Goal: Check status: Check status

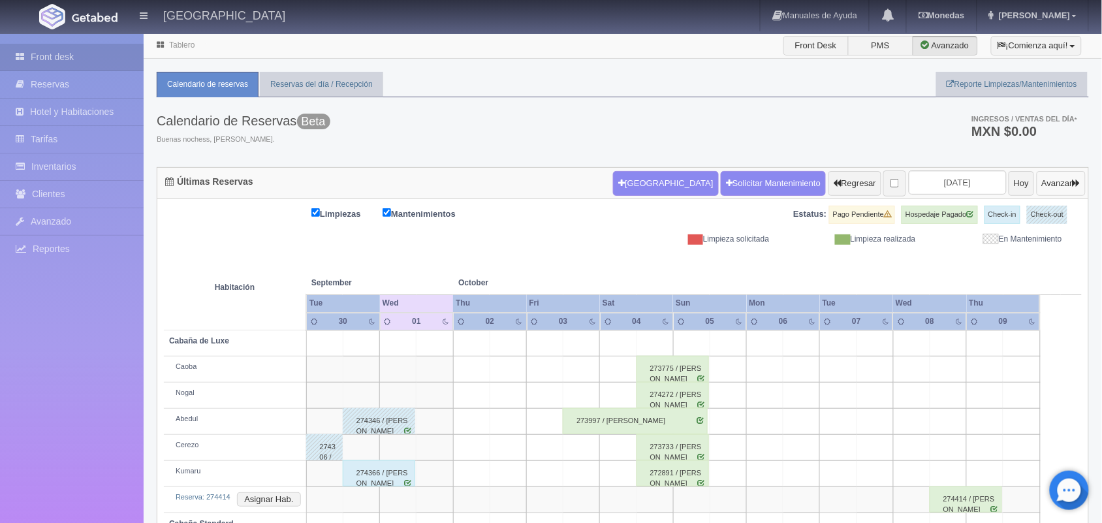
click at [1055, 193] on button "Avanzar" at bounding box center [1061, 183] width 49 height 25
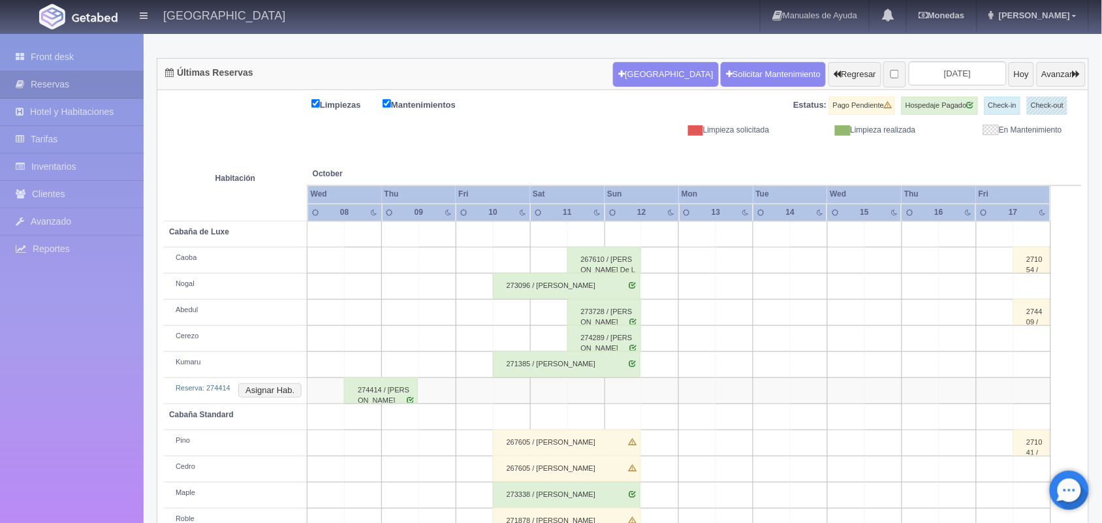
scroll to position [76, 0]
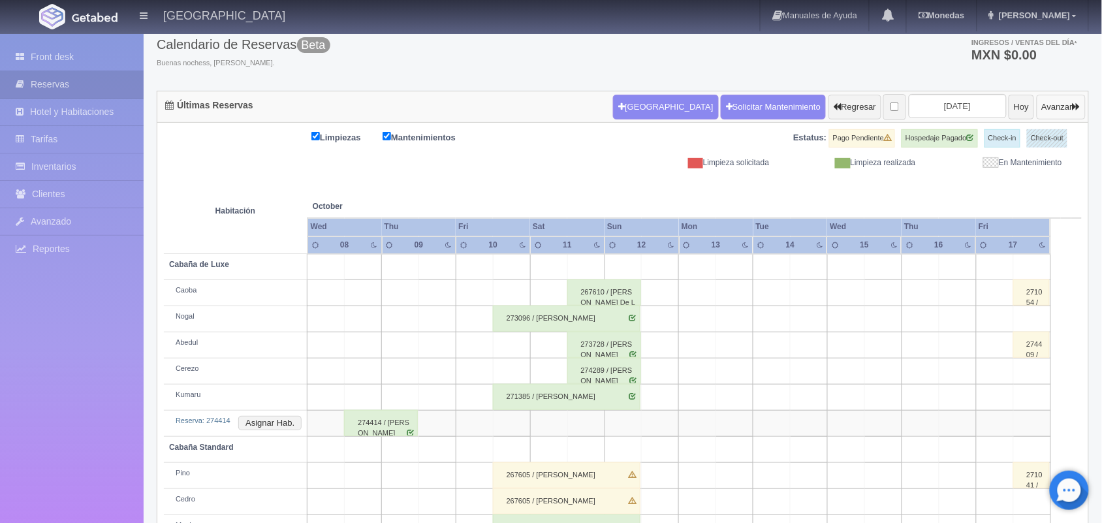
click at [1041, 112] on button "Avanzar" at bounding box center [1061, 107] width 49 height 25
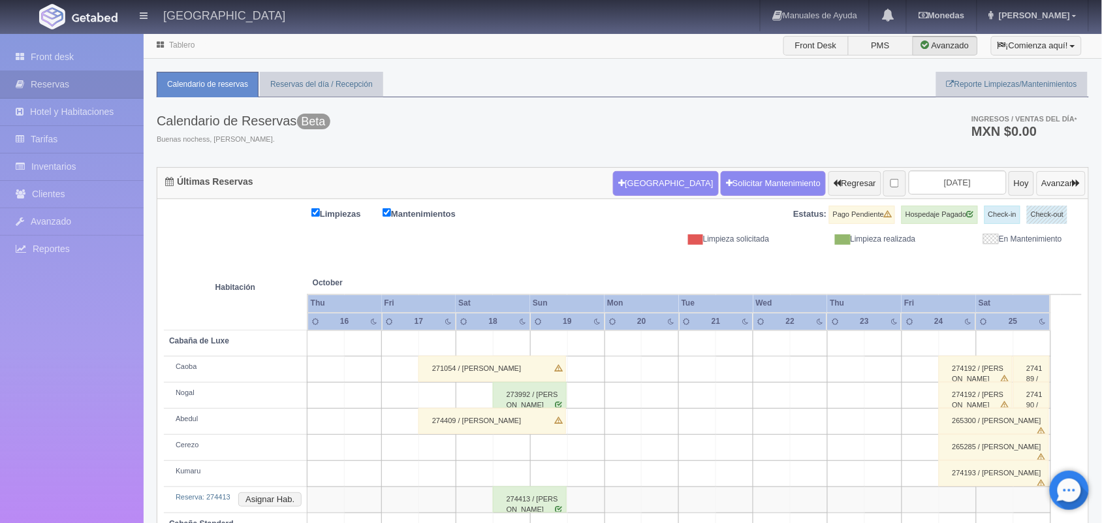
click at [1061, 172] on button "Avanzar" at bounding box center [1061, 183] width 49 height 25
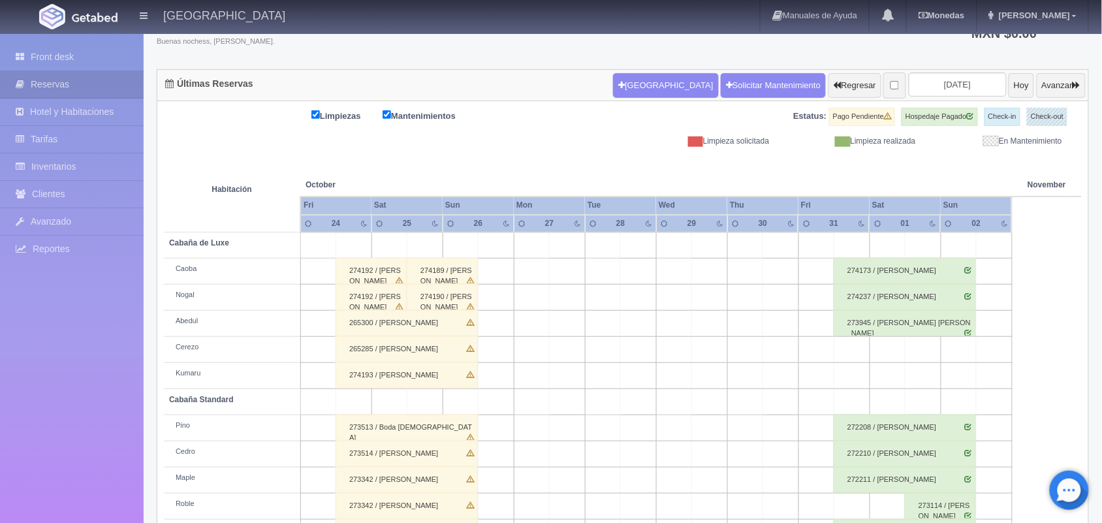
scroll to position [148, 0]
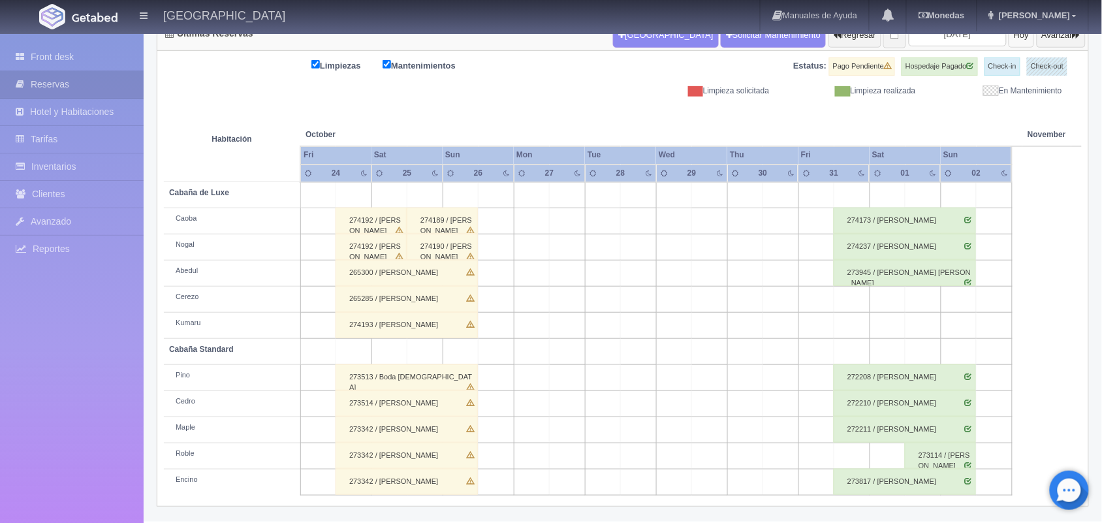
click at [1010, 44] on button "Hoy" at bounding box center [1020, 35] width 25 height 25
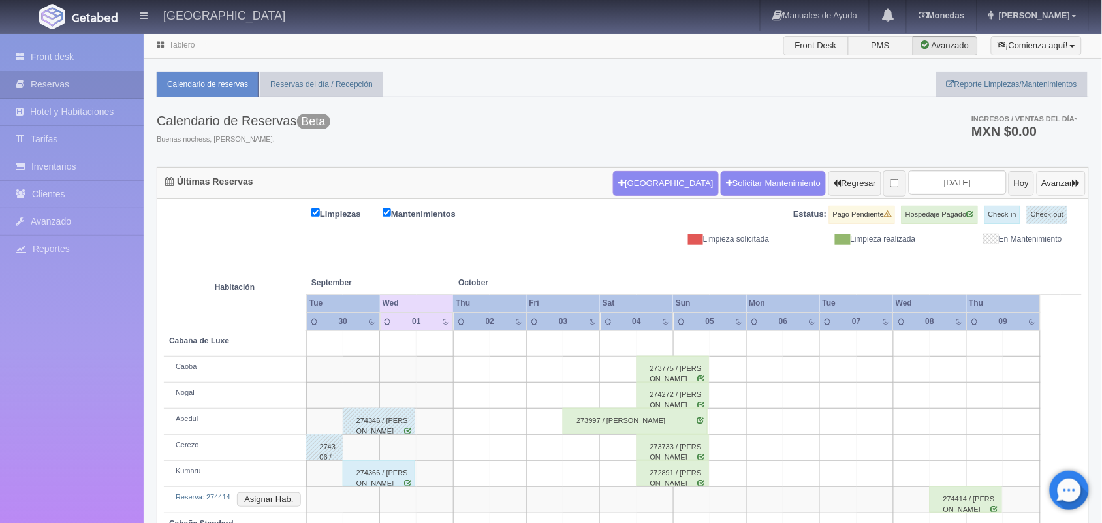
click at [1059, 178] on button "Avanzar" at bounding box center [1061, 183] width 49 height 25
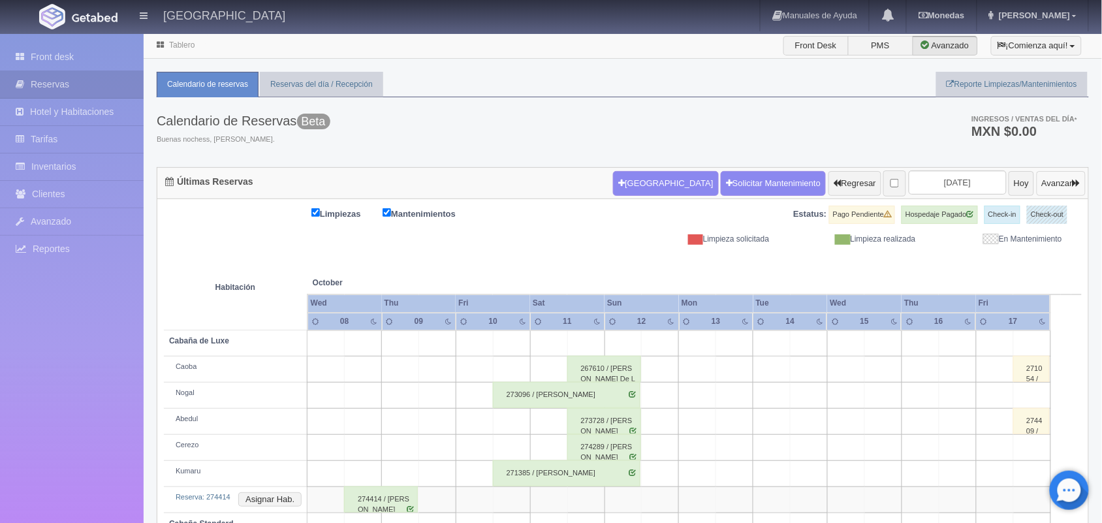
click at [1059, 178] on button "Avanzar" at bounding box center [1061, 183] width 49 height 25
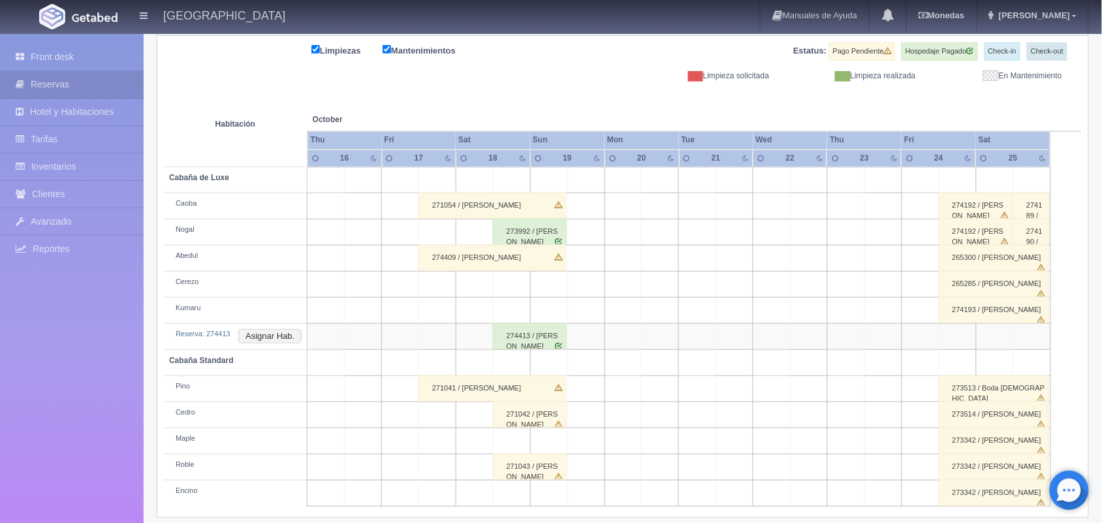
scroll to position [174, 0]
